Goal: Task Accomplishment & Management: Use online tool/utility

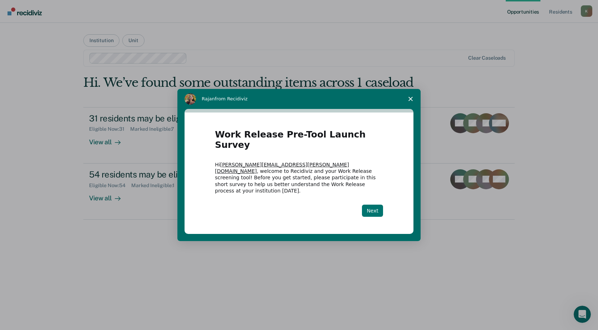
click at [371, 205] on button "Next" at bounding box center [372, 211] width 21 height 12
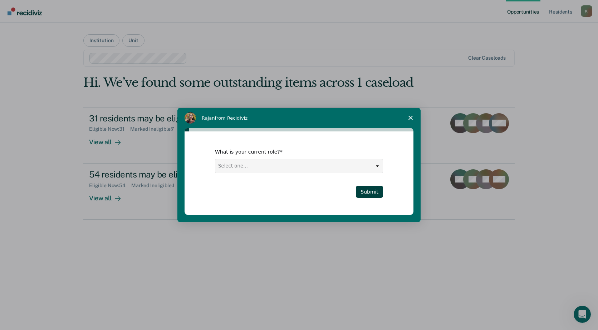
click at [236, 168] on select "Select one... Case Manager FUM Assistant [PERSON_NAME] [PERSON_NAME]" at bounding box center [298, 167] width 167 height 14
select select "Case Manager"
click at [215, 160] on select "Select one... Case Manager FUM Assistant [PERSON_NAME] [PERSON_NAME]" at bounding box center [298, 167] width 167 height 14
click at [377, 187] on button "Submit" at bounding box center [369, 192] width 27 height 12
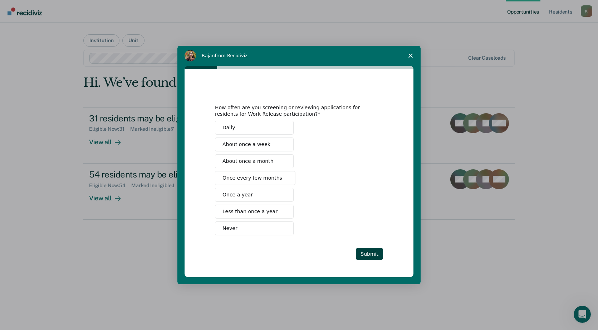
click at [261, 128] on button "Daily" at bounding box center [254, 128] width 79 height 14
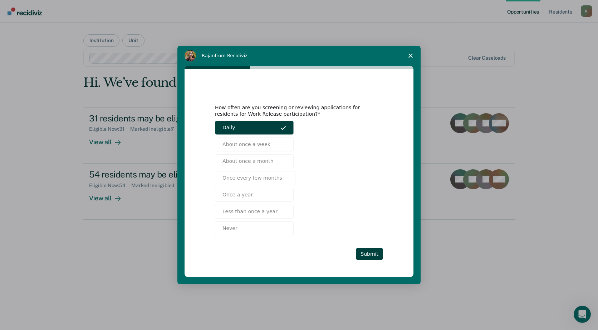
click at [279, 128] on button "Daily" at bounding box center [254, 128] width 79 height 14
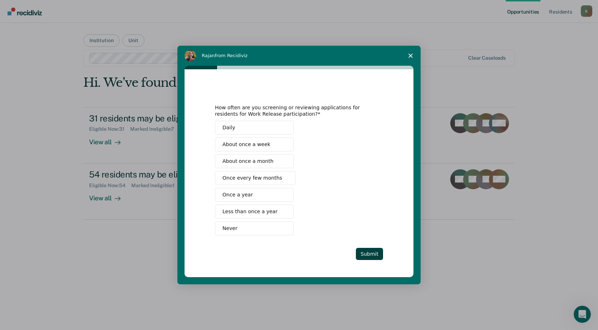
click at [251, 147] on span "About once a week" at bounding box center [246, 145] width 48 height 8
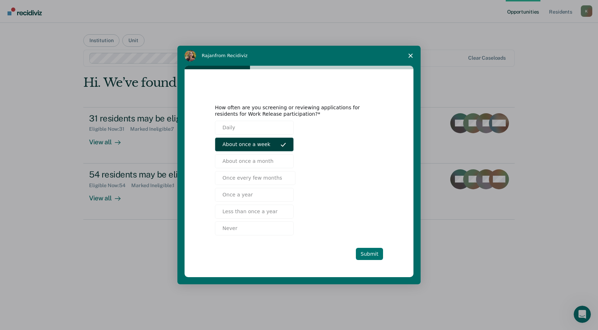
click at [372, 255] on button "Submit" at bounding box center [369, 254] width 27 height 12
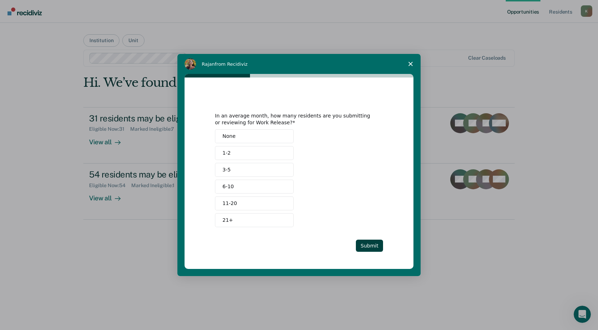
drag, startPoint x: 293, startPoint y: 70, endPoint x: 298, endPoint y: 71, distance: 5.1
click at [294, 90] on div "[PERSON_NAME] from Recidiviz In an average month, how many residents are you su…" at bounding box center [298, 165] width 243 height 222
click at [249, 155] on button "1-2" at bounding box center [254, 153] width 79 height 14
click at [377, 247] on button "Submit" at bounding box center [369, 246] width 27 height 12
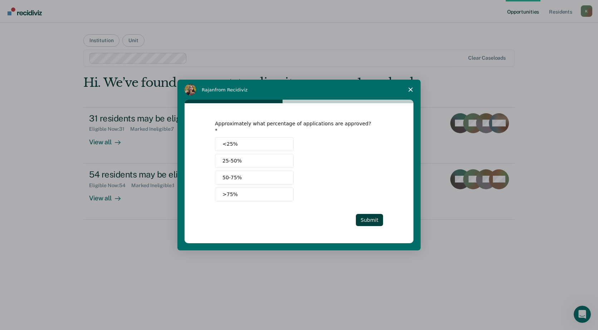
click at [285, 138] on button "<25%" at bounding box center [254, 144] width 79 height 14
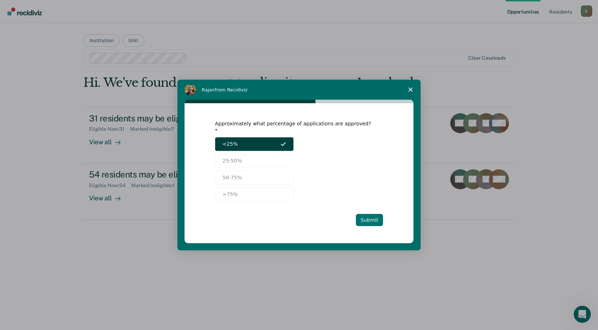
click at [375, 216] on button "Submit" at bounding box center [369, 220] width 27 height 12
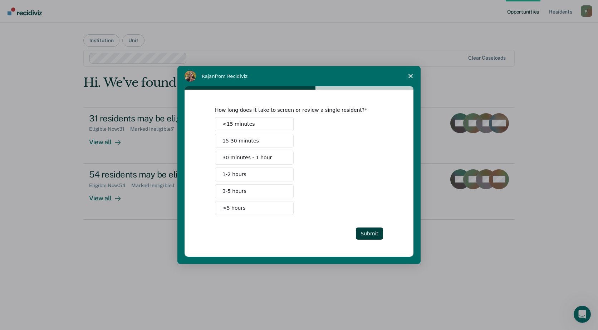
click at [263, 141] on button "15-30 minutes" at bounding box center [254, 141] width 79 height 14
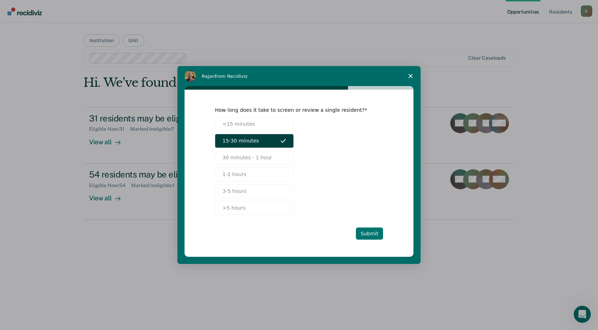
click at [369, 235] on button "Submit" at bounding box center [369, 234] width 27 height 12
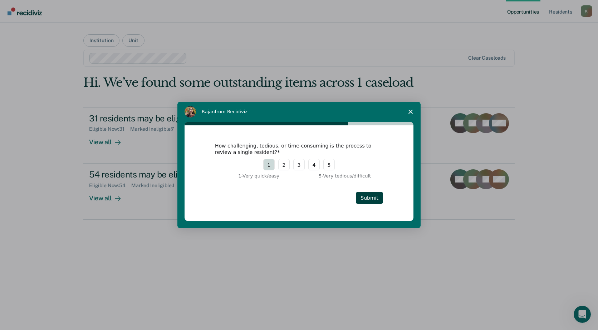
click at [267, 165] on button "1" at bounding box center [268, 164] width 11 height 11
click at [370, 201] on button "Submit" at bounding box center [369, 198] width 27 height 12
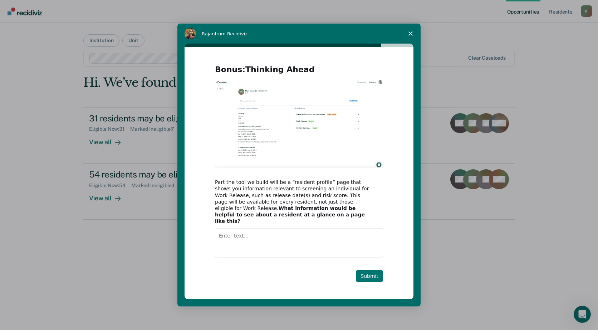
click at [379, 275] on button "Submit" at bounding box center [369, 276] width 27 height 12
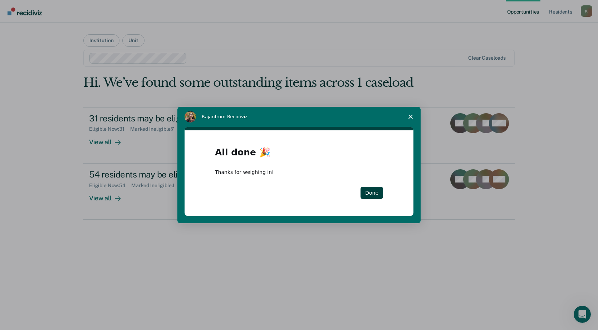
click at [412, 117] on icon "Close survey" at bounding box center [410, 117] width 4 height 4
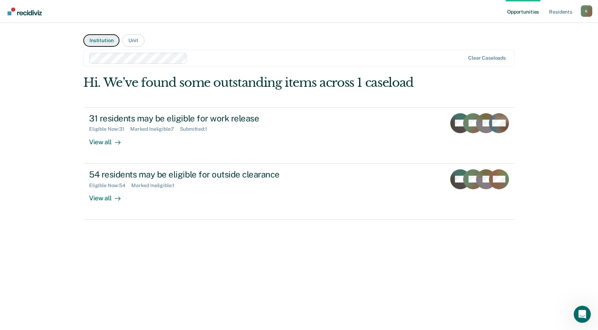
click at [98, 42] on button "Institution" at bounding box center [101, 40] width 36 height 13
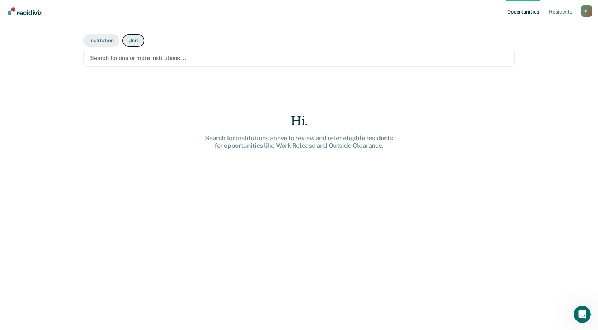
click at [133, 42] on button "Unit" at bounding box center [133, 40] width 22 height 13
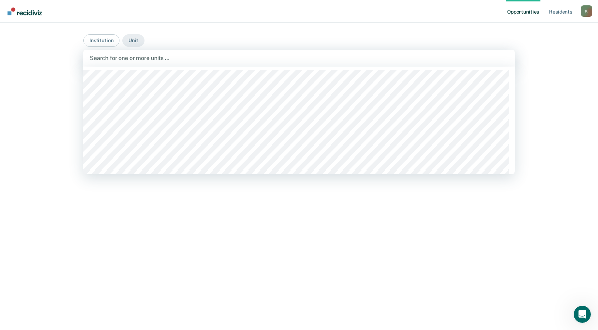
click at [182, 56] on div at bounding box center [299, 58] width 418 height 8
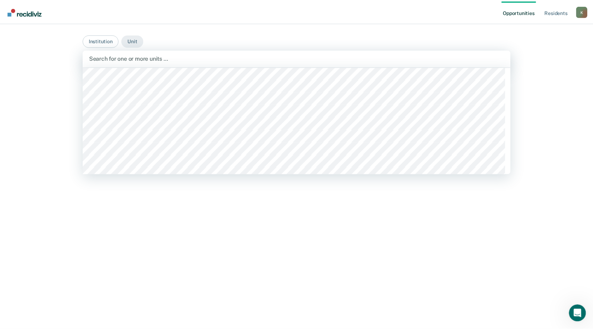
scroll to position [215, 0]
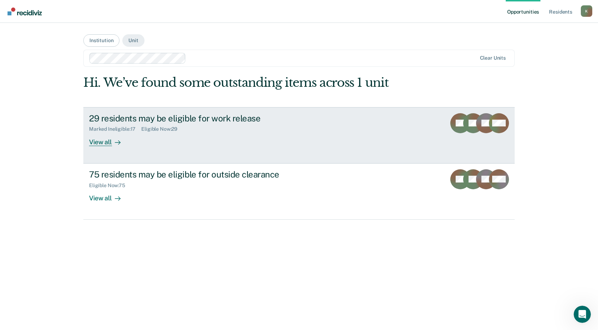
click at [184, 114] on div "29 residents may be eligible for work release" at bounding box center [214, 118] width 251 height 10
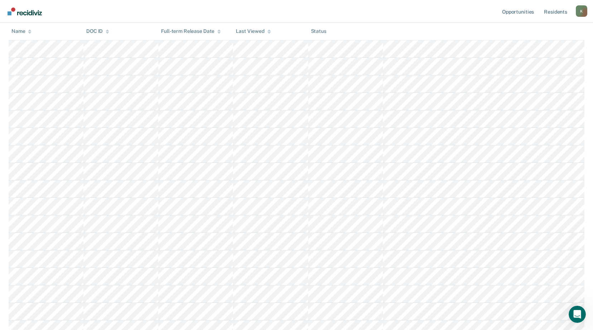
scroll to position [179, 0]
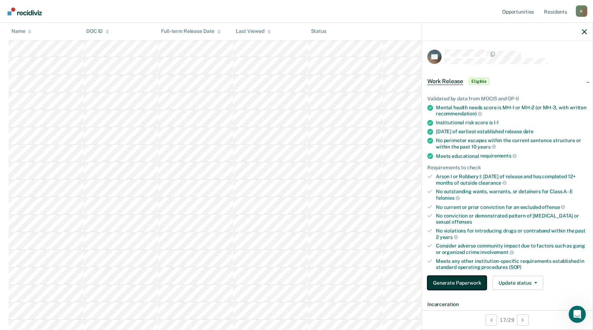
click at [471, 284] on button "Generate Paperwork" at bounding box center [456, 283] width 59 height 14
click at [474, 285] on button "Generate Paperwork" at bounding box center [456, 283] width 59 height 14
click at [471, 283] on button "Generate Paperwork" at bounding box center [456, 283] width 59 height 14
click at [458, 281] on button "Generate Paperwork" at bounding box center [456, 283] width 59 height 14
click at [455, 284] on button "Generate Paperwork" at bounding box center [456, 283] width 59 height 14
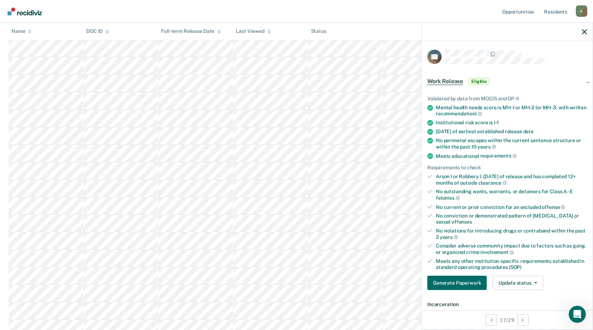
click at [437, 79] on span "Work Release" at bounding box center [445, 81] width 36 height 7
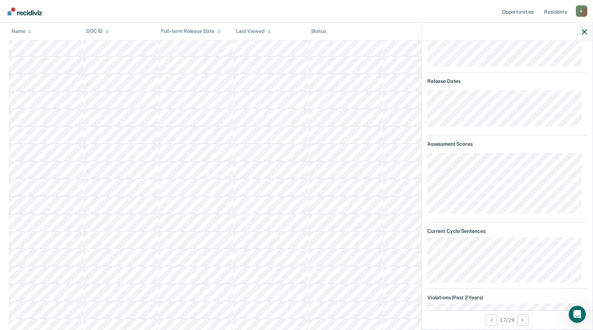
scroll to position [0, 0]
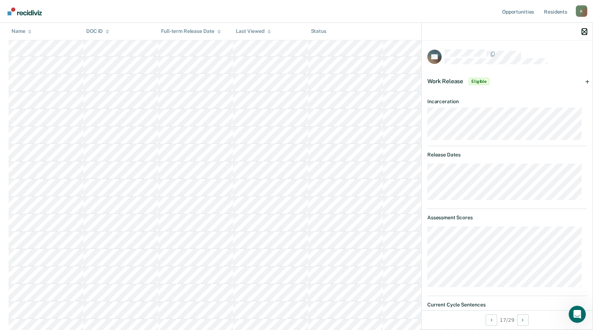
click at [586, 29] on icon "button" at bounding box center [584, 31] width 5 height 5
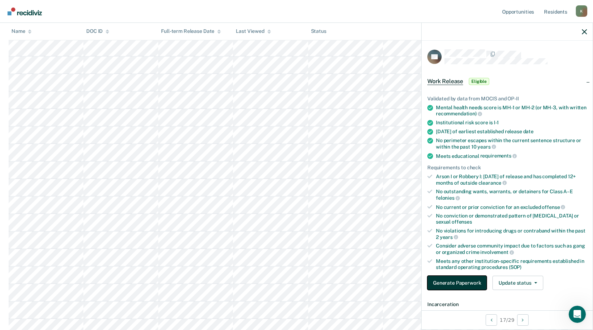
click at [465, 283] on button "Generate Paperwork" at bounding box center [456, 283] width 59 height 14
click at [468, 284] on button "Generate Paperwork" at bounding box center [456, 283] width 59 height 14
click at [584, 31] on icon "button" at bounding box center [584, 31] width 5 height 5
click at [455, 282] on button "Generate Paperwork" at bounding box center [456, 283] width 59 height 14
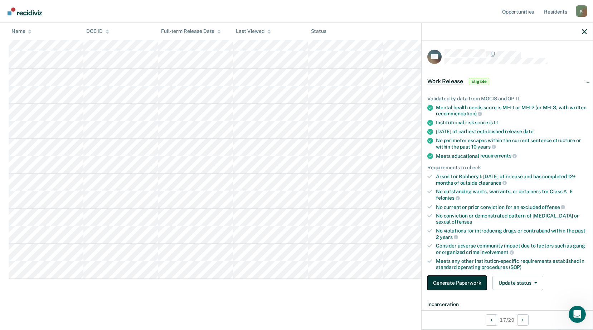
click at [455, 283] on button "Generate Paperwork" at bounding box center [456, 283] width 59 height 14
click at [461, 280] on button "Generate Paperwork" at bounding box center [456, 283] width 59 height 14
click at [461, 281] on button "Generate Paperwork" at bounding box center [456, 283] width 59 height 14
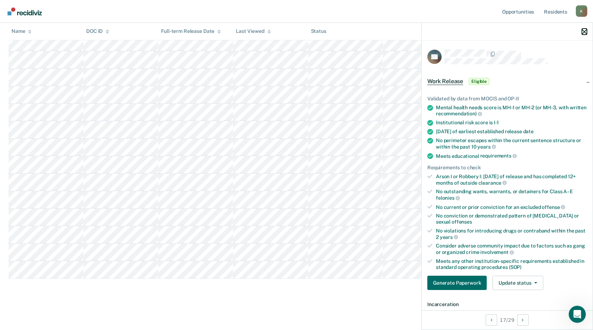
drag, startPoint x: 586, startPoint y: 29, endPoint x: 478, endPoint y: 73, distance: 116.4
click at [584, 29] on icon "button" at bounding box center [584, 31] width 5 height 5
click at [459, 280] on button "Generate Paperwork" at bounding box center [456, 283] width 59 height 14
click at [507, 283] on button "Update status" at bounding box center [517, 283] width 50 height 14
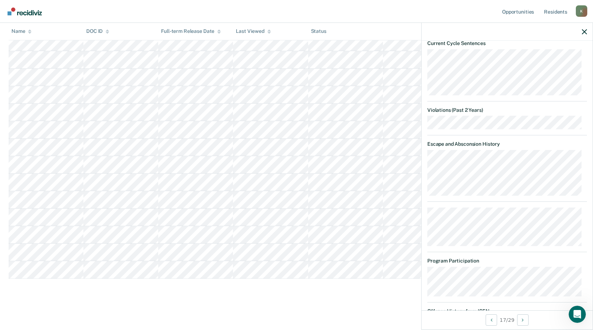
scroll to position [491, 0]
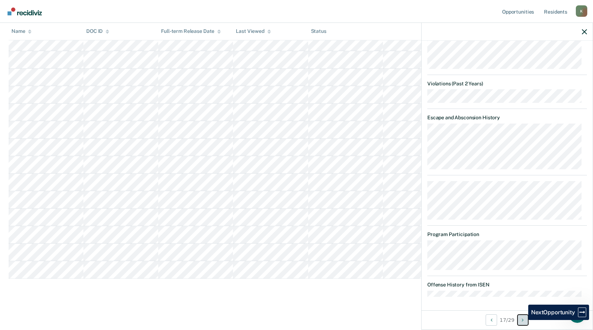
click at [523, 320] on icon "Next Opportunity" at bounding box center [522, 320] width 2 height 5
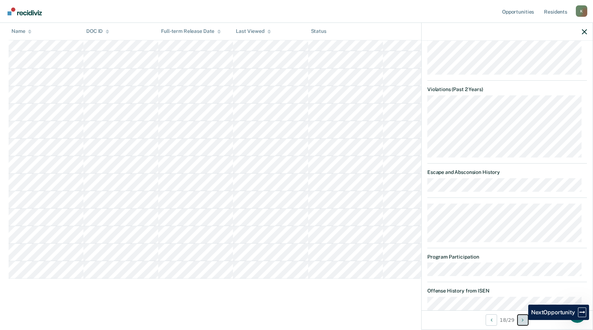
click at [523, 320] on icon "Next Opportunity" at bounding box center [522, 320] width 2 height 5
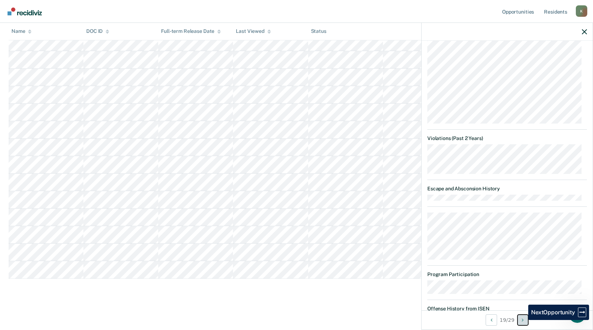
click at [523, 320] on icon "Next Opportunity" at bounding box center [522, 320] width 2 height 5
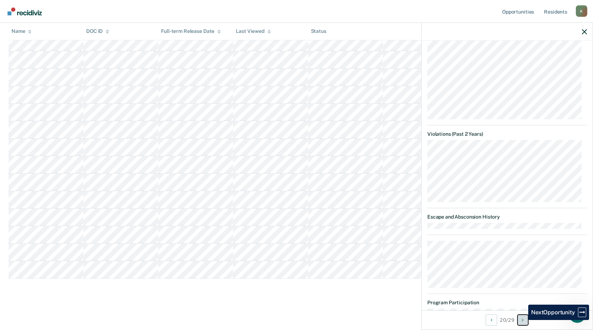
click at [523, 320] on icon "Next Opportunity" at bounding box center [522, 320] width 2 height 5
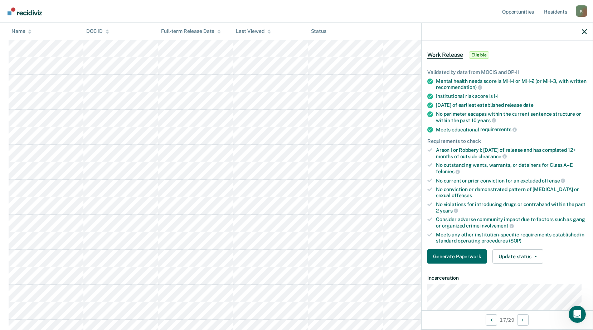
scroll to position [0, 0]
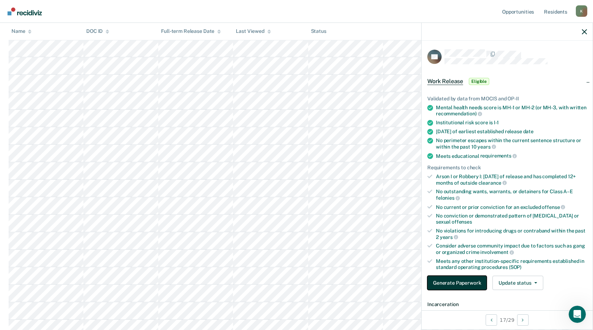
click at [462, 279] on button "Generate Paperwork" at bounding box center [456, 283] width 59 height 14
click at [584, 31] on icon "button" at bounding box center [584, 31] width 5 height 5
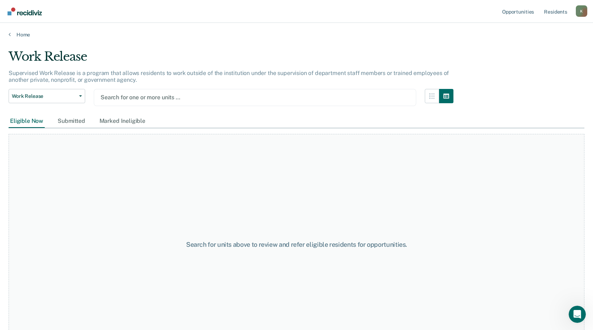
click at [118, 103] on div "Search for one or more units …" at bounding box center [255, 97] width 322 height 17
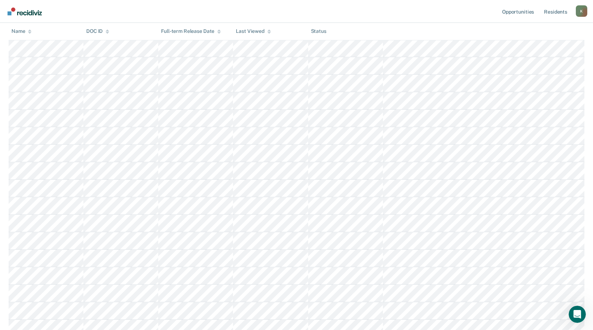
scroll to position [215, 0]
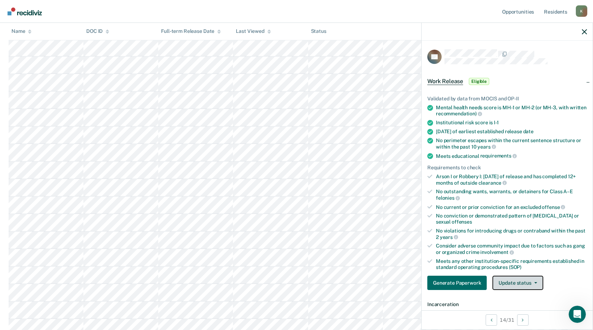
click at [534, 280] on button "Update status" at bounding box center [517, 283] width 50 height 14
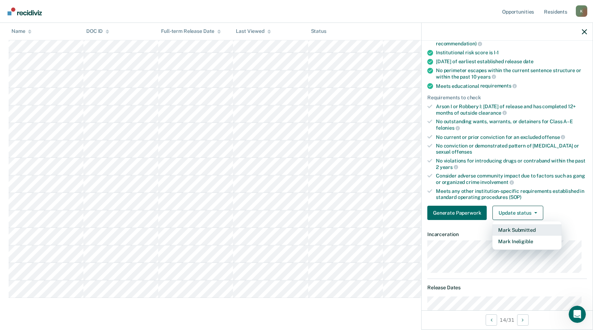
scroll to position [0, 0]
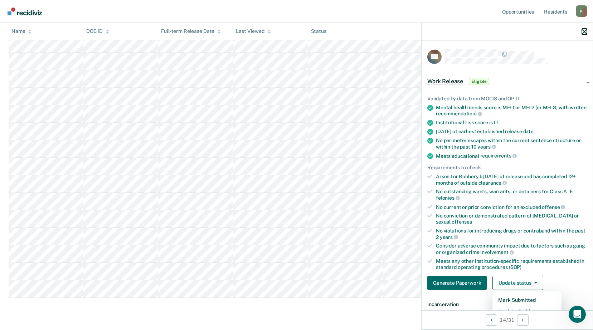
click at [585, 32] on icon "button" at bounding box center [584, 31] width 5 height 5
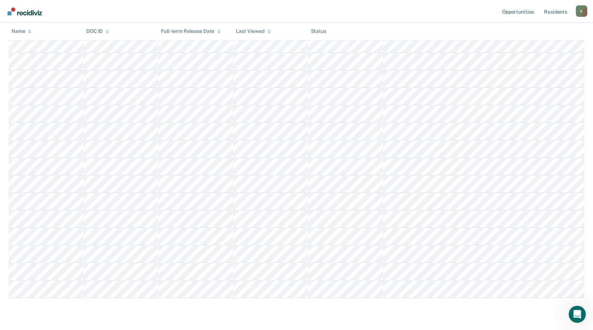
scroll to position [413, 0]
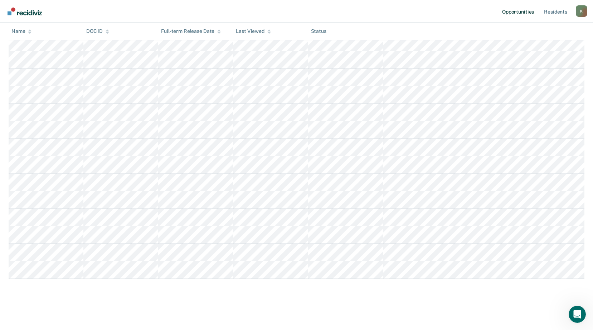
click at [522, 14] on link "Opportunities" at bounding box center [517, 11] width 35 height 23
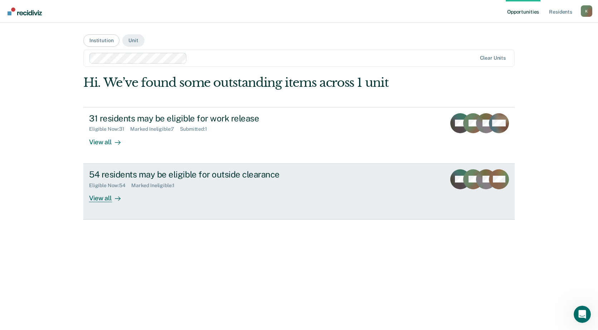
click at [156, 172] on div "54 residents may be eligible for outside clearance" at bounding box center [214, 175] width 251 height 10
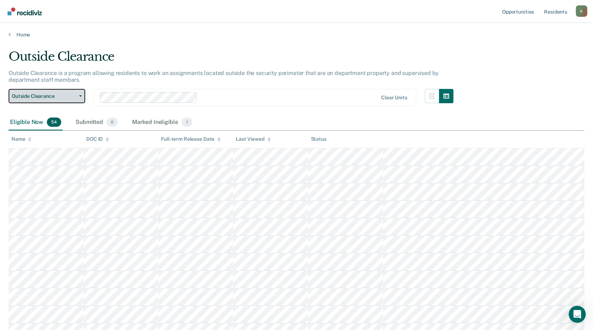
click at [81, 93] on button "Outside Clearance" at bounding box center [47, 96] width 77 height 14
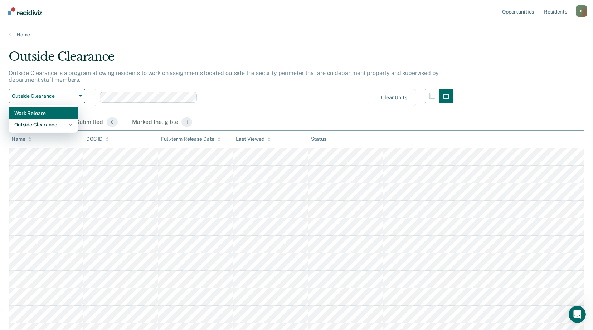
click at [46, 111] on div "Work Release" at bounding box center [43, 113] width 58 height 11
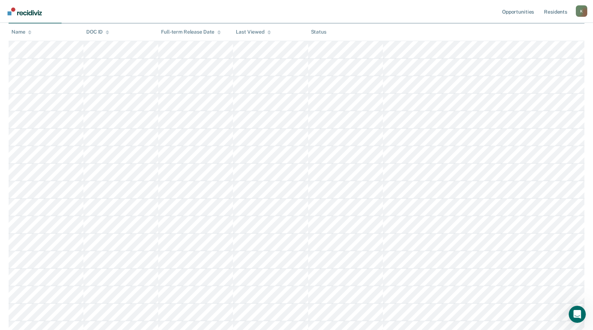
scroll to position [143, 0]
